Goal: Find specific page/section: Find specific page/section

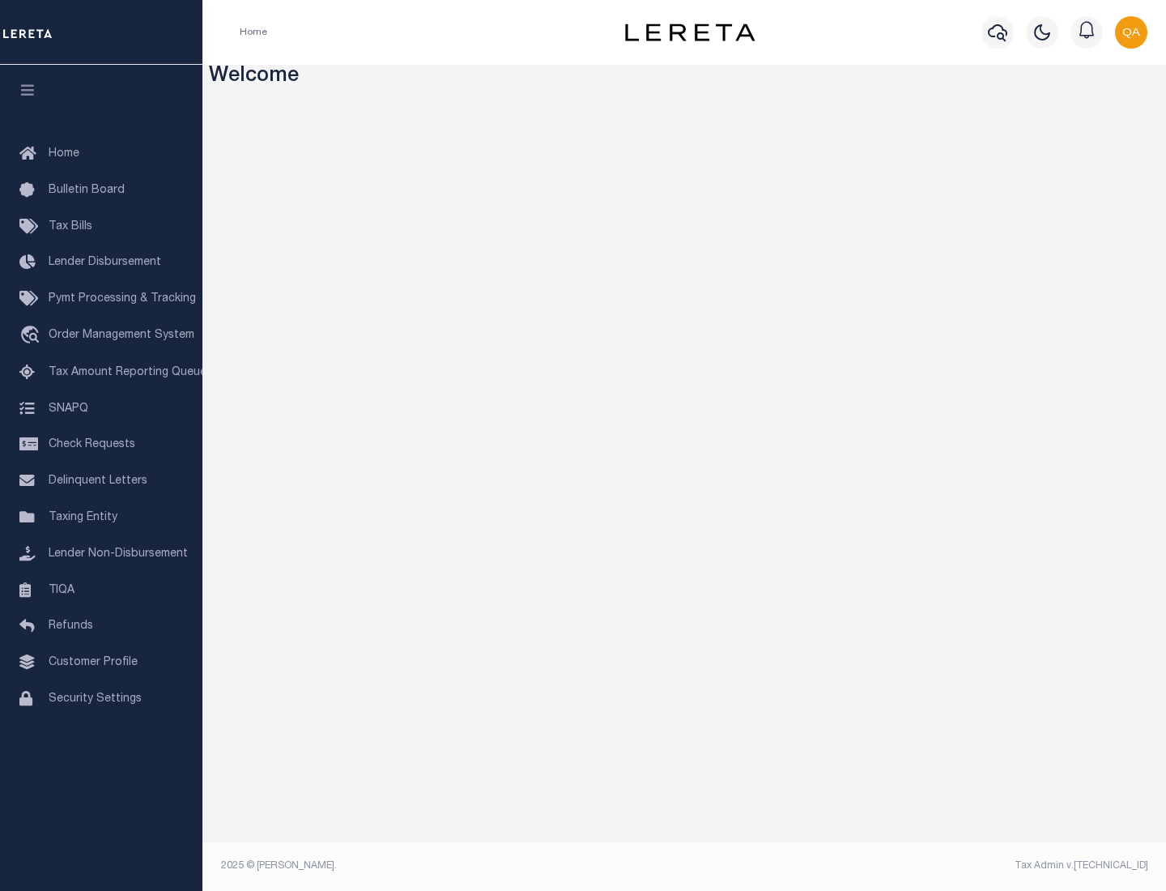
click at [101, 589] on link "TIQA" at bounding box center [101, 590] width 202 height 36
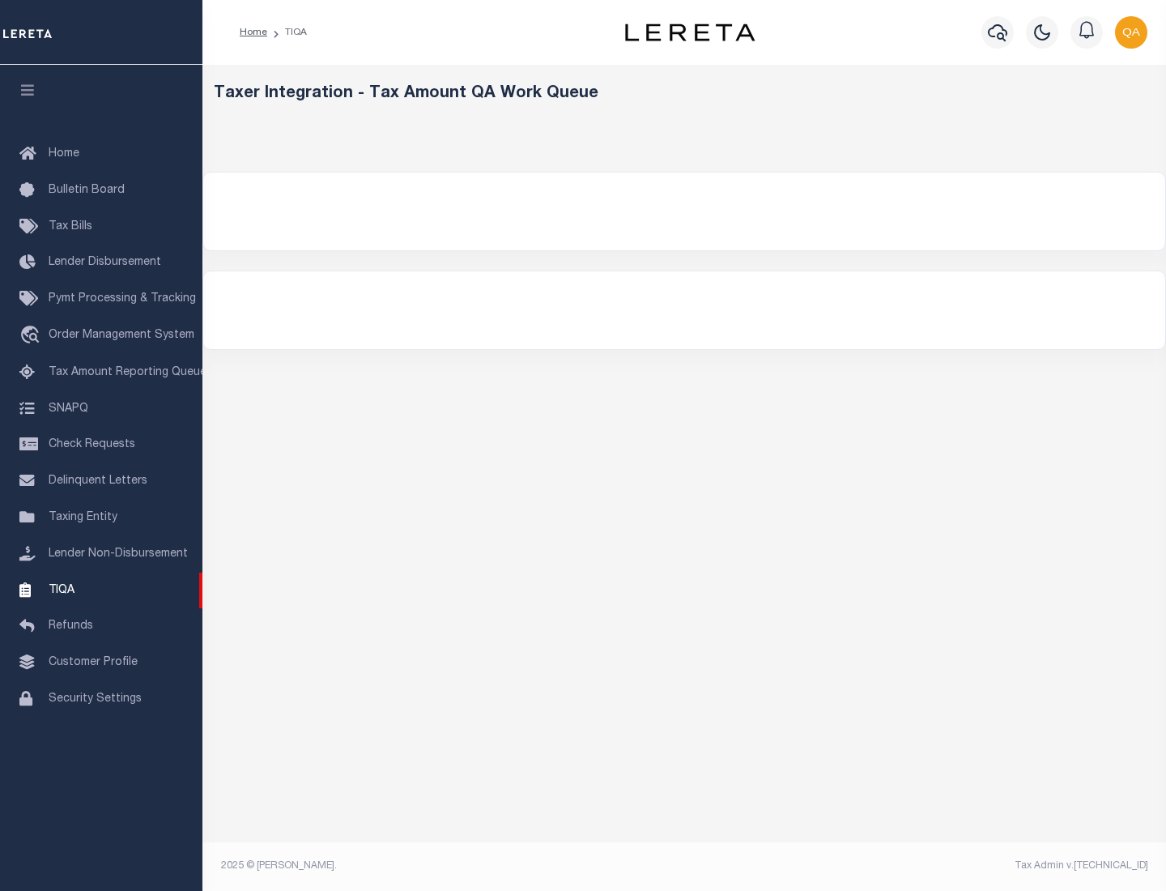
select select "200"
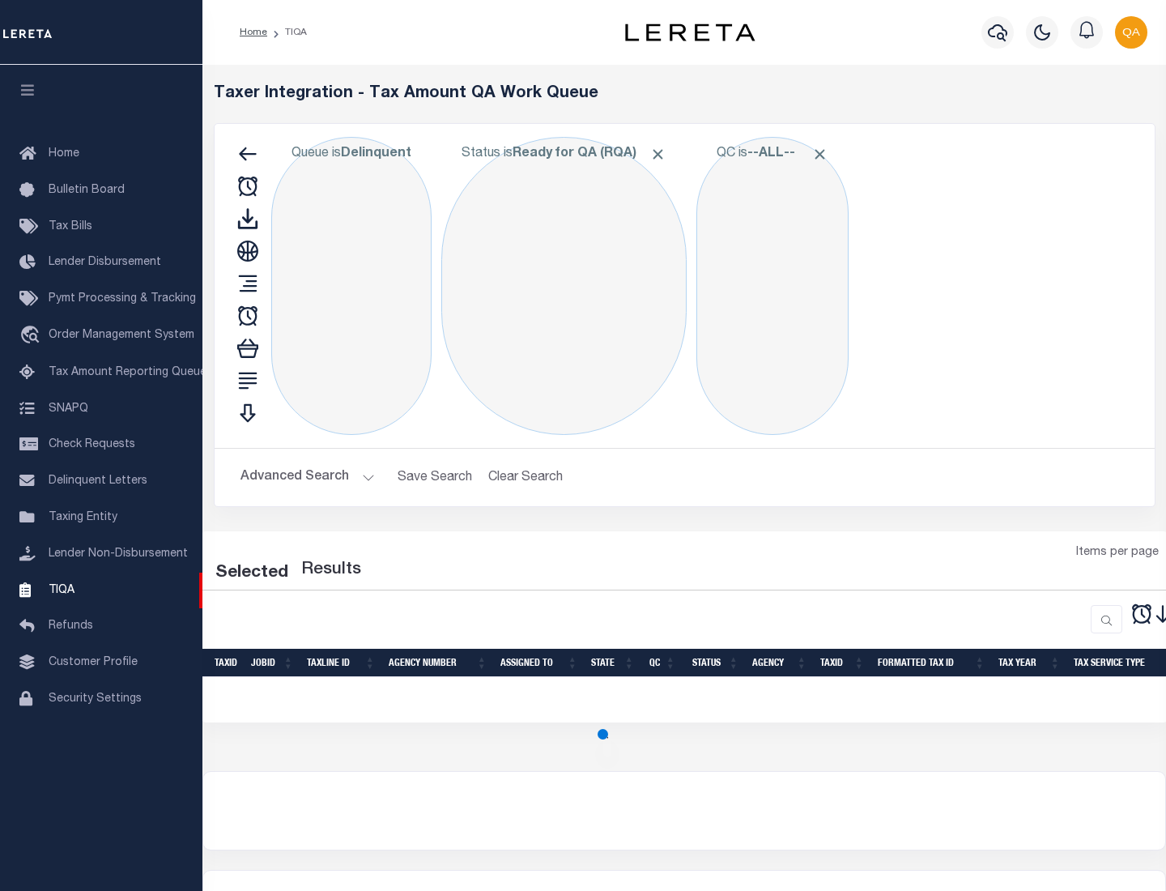
select select "200"
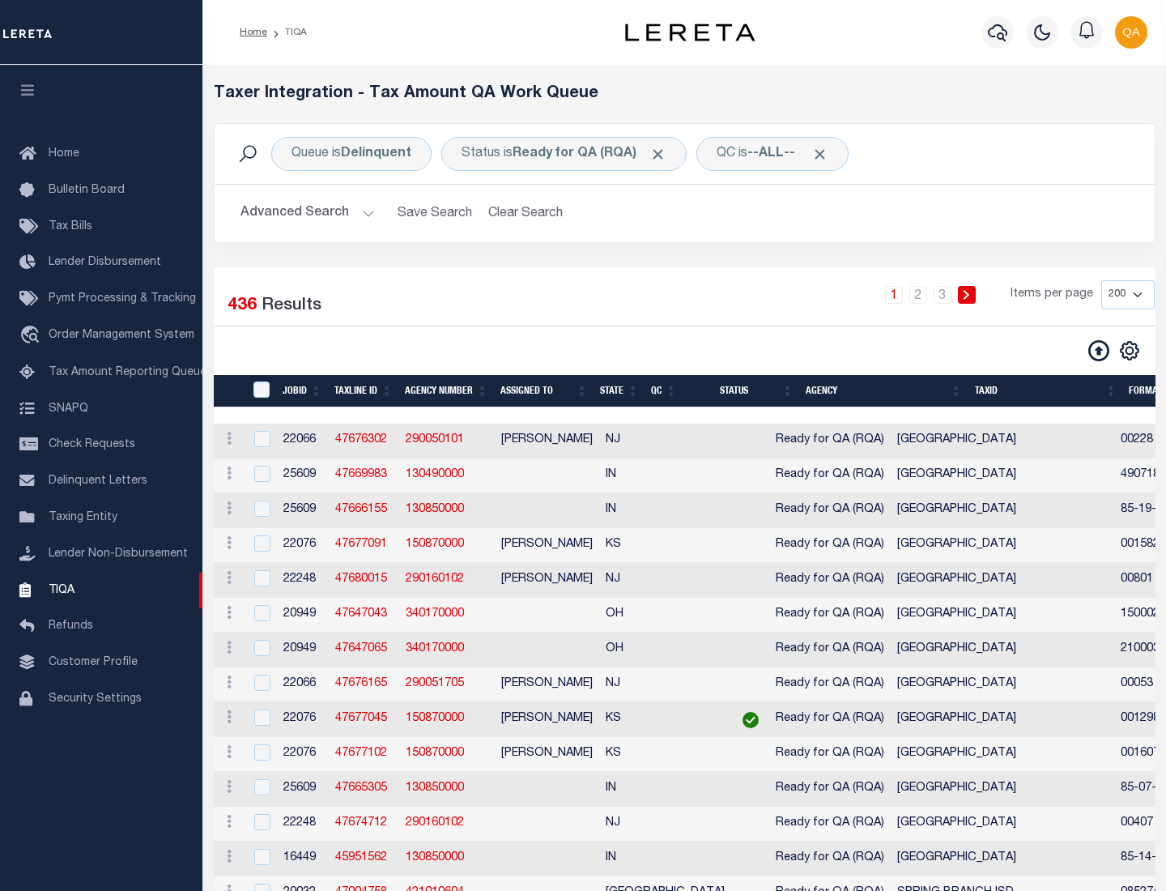
click at [663, 154] on span "Click to Remove" at bounding box center [657, 154] width 17 height 17
